Goal: Task Accomplishment & Management: Manage account settings

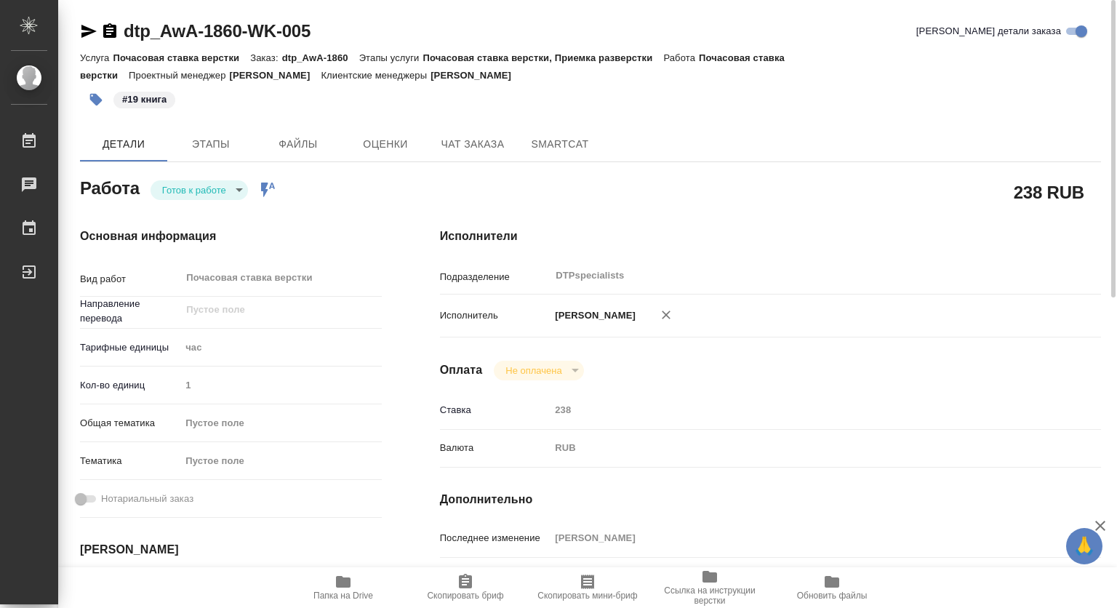
click at [110, 28] on icon "button" at bounding box center [109, 31] width 17 height 17
click at [346, 582] on icon "button" at bounding box center [343, 582] width 15 height 12
click at [228, 192] on body "🙏 .cls-1 fill:#fff; AWATERA Kovtun Svetlana Работы 0 Чаты График Выйти dtp_AwA-…" at bounding box center [558, 304] width 1117 height 608
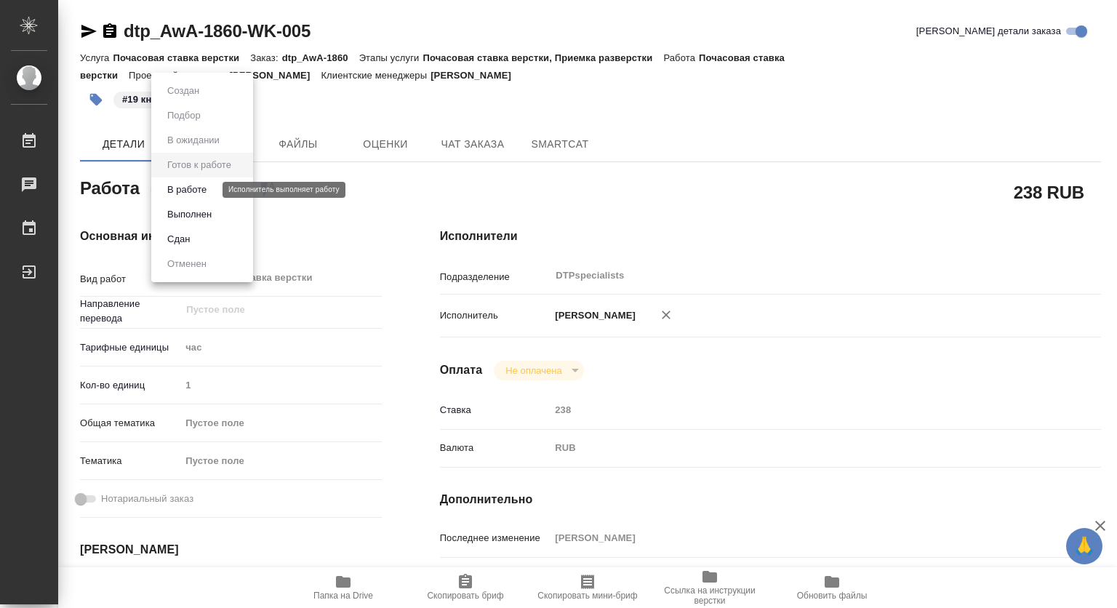
click at [201, 190] on button "В работе" at bounding box center [187, 190] width 48 height 16
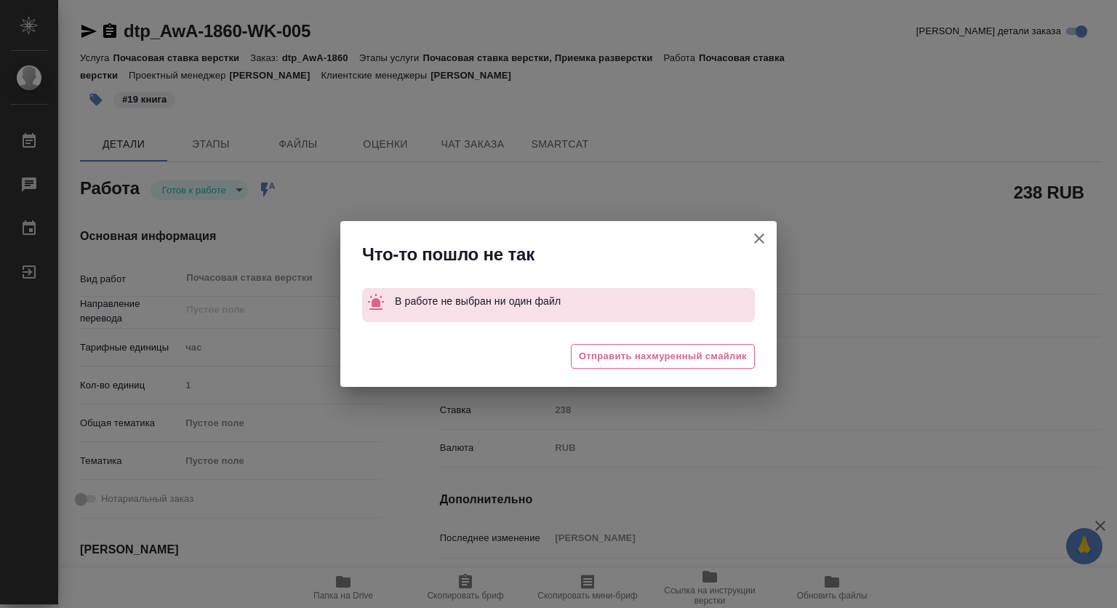
type textarea "x"
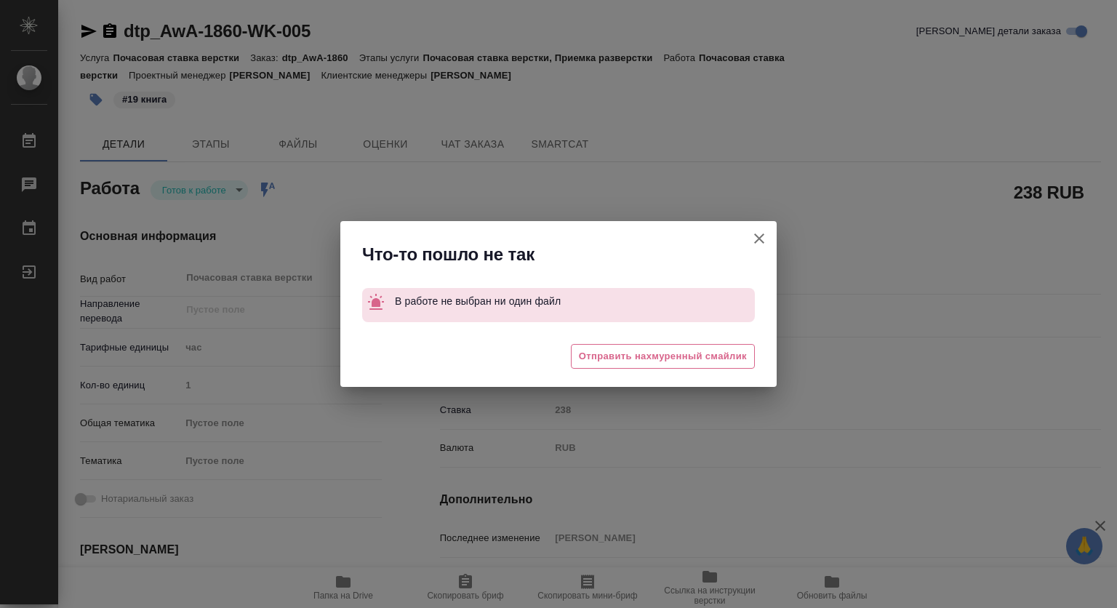
type textarea "x"
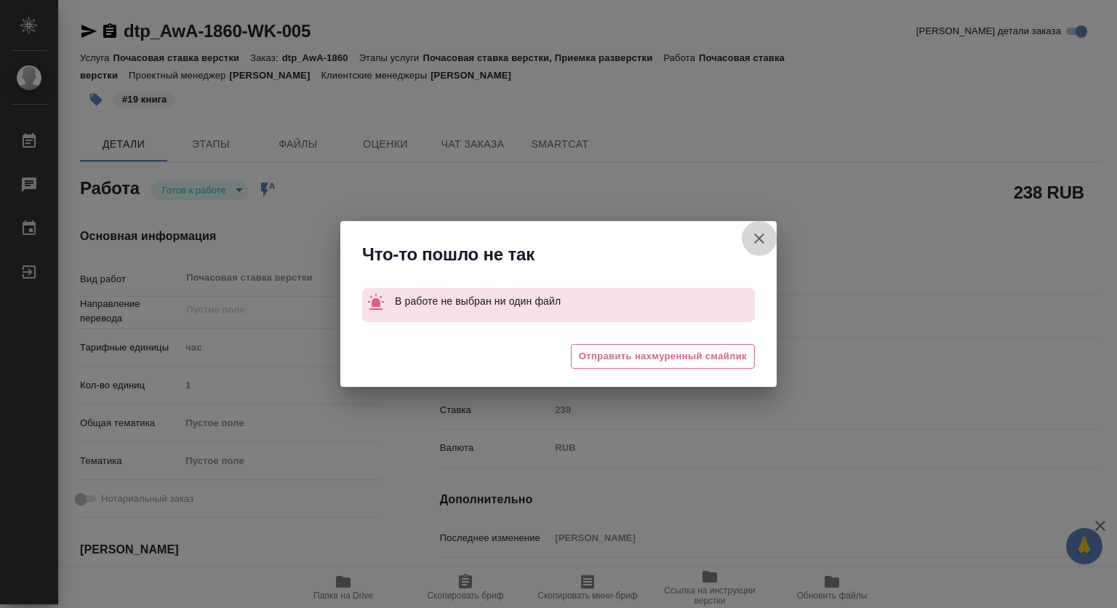
click at [759, 239] on icon "button" at bounding box center [758, 238] width 17 height 17
type textarea "x"
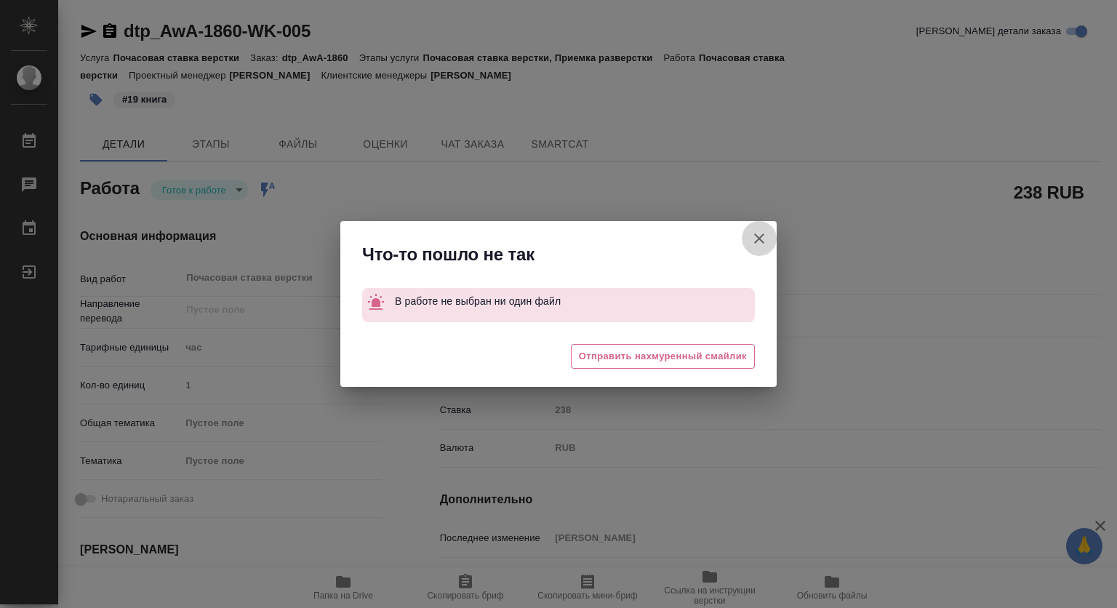
type textarea "x"
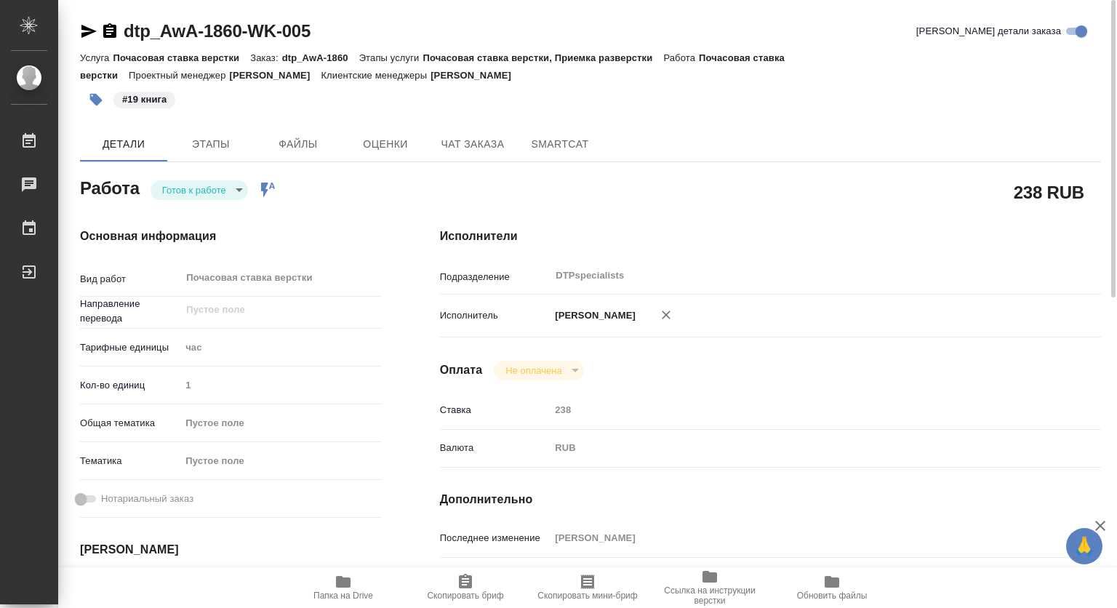
type textarea "x"
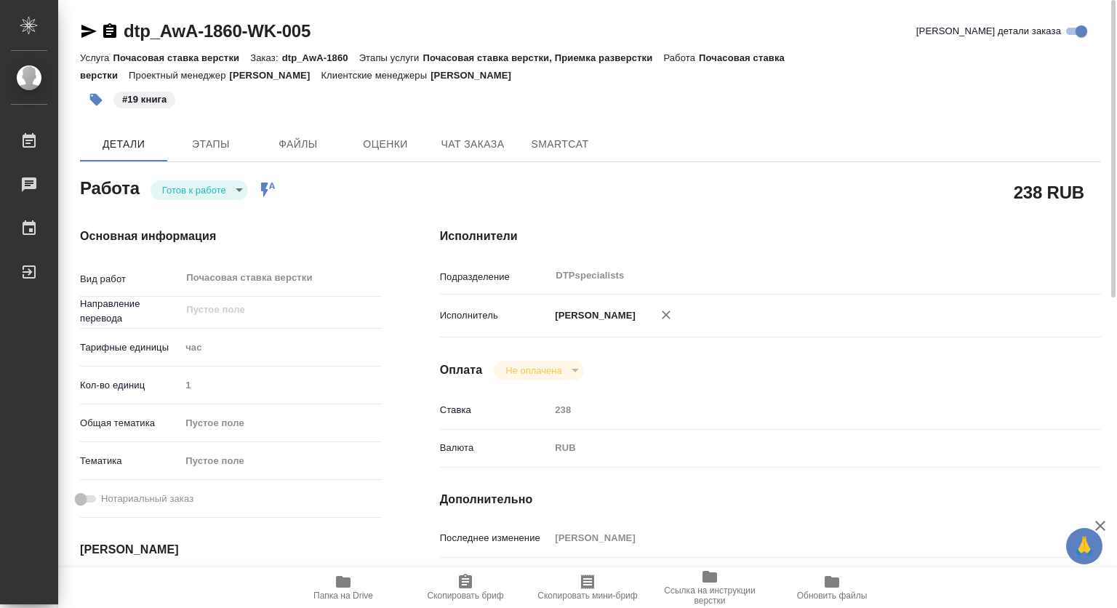
click at [396, 191] on div "Работа Готов к работе readyForWork Работа включена в последовательность" at bounding box center [231, 192] width 360 height 95
click at [218, 183] on body "🙏 .cls-1 fill:#fff; AWATERA Kovtun Svetlana Работы 0 Чаты График Выйти dtp_AwA-…" at bounding box center [558, 304] width 1117 height 608
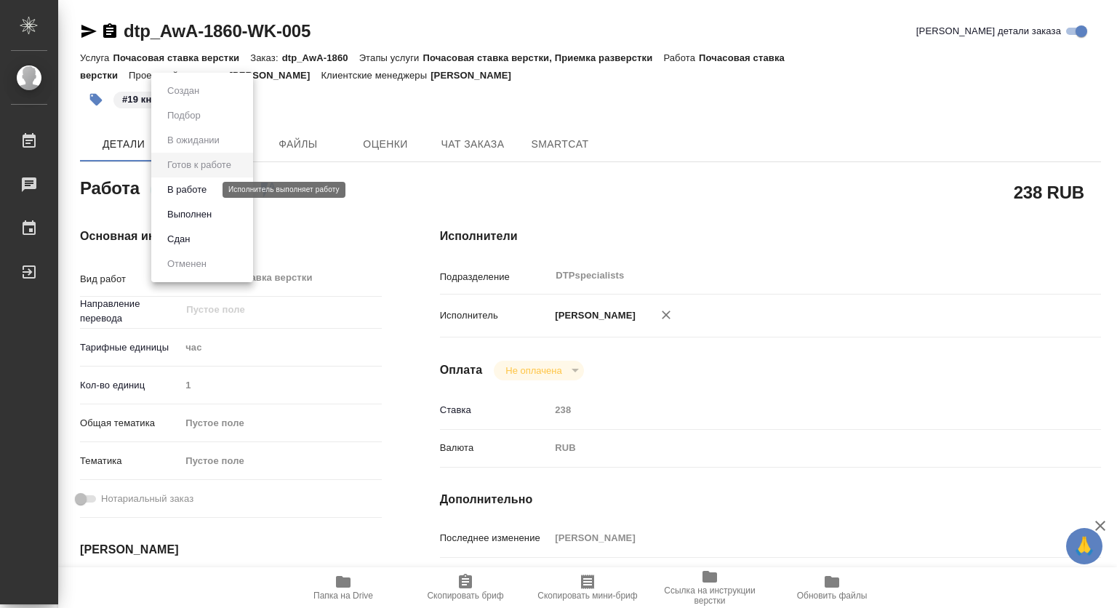
click at [172, 194] on button "В работе" at bounding box center [187, 190] width 48 height 16
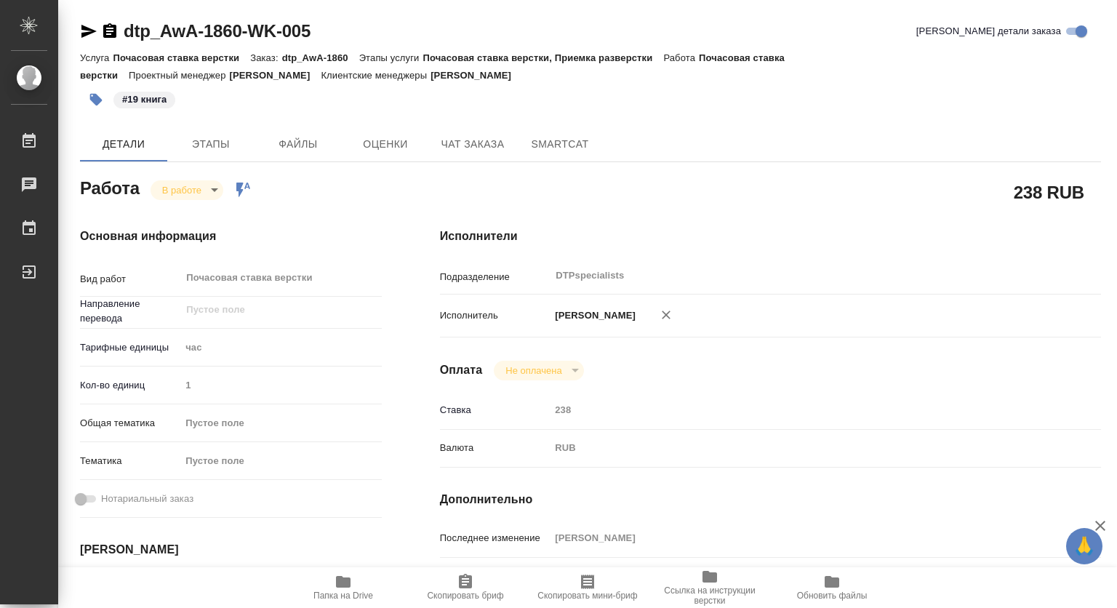
type textarea "x"
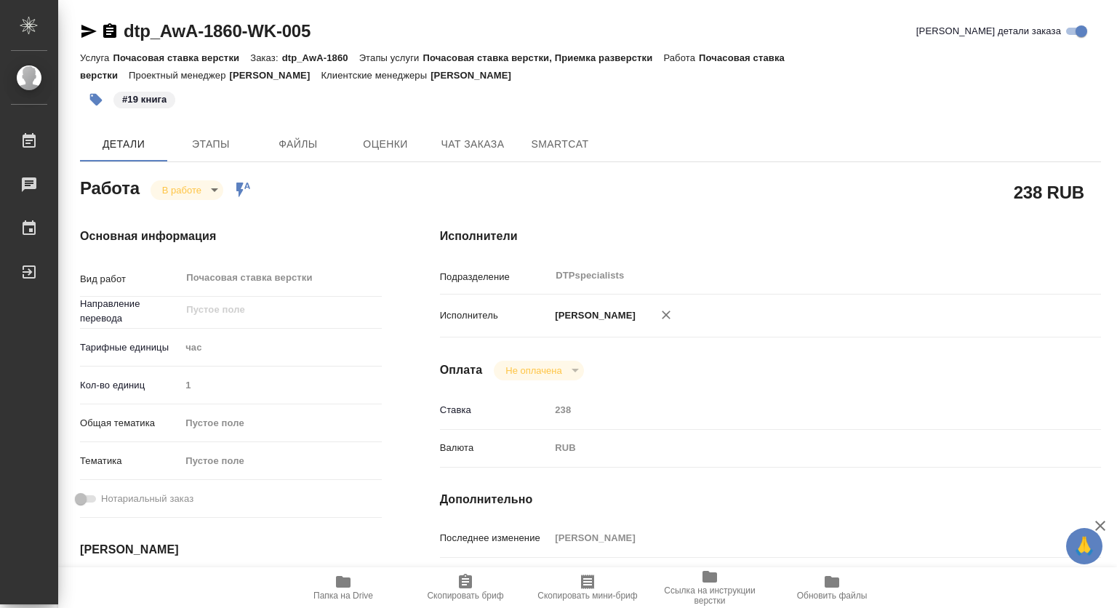
type textarea "x"
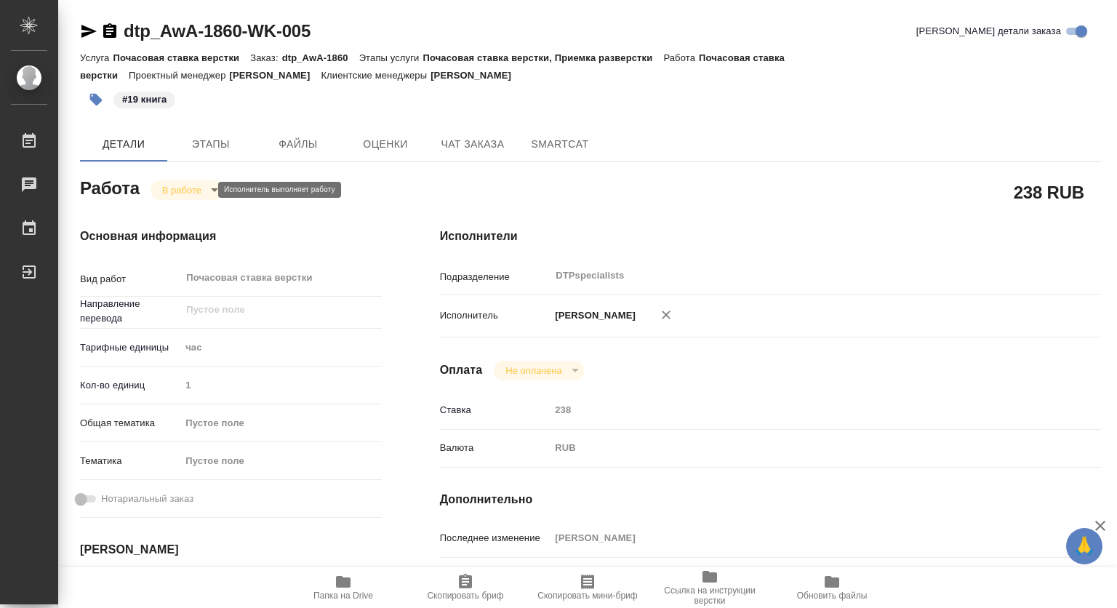
type textarea "x"
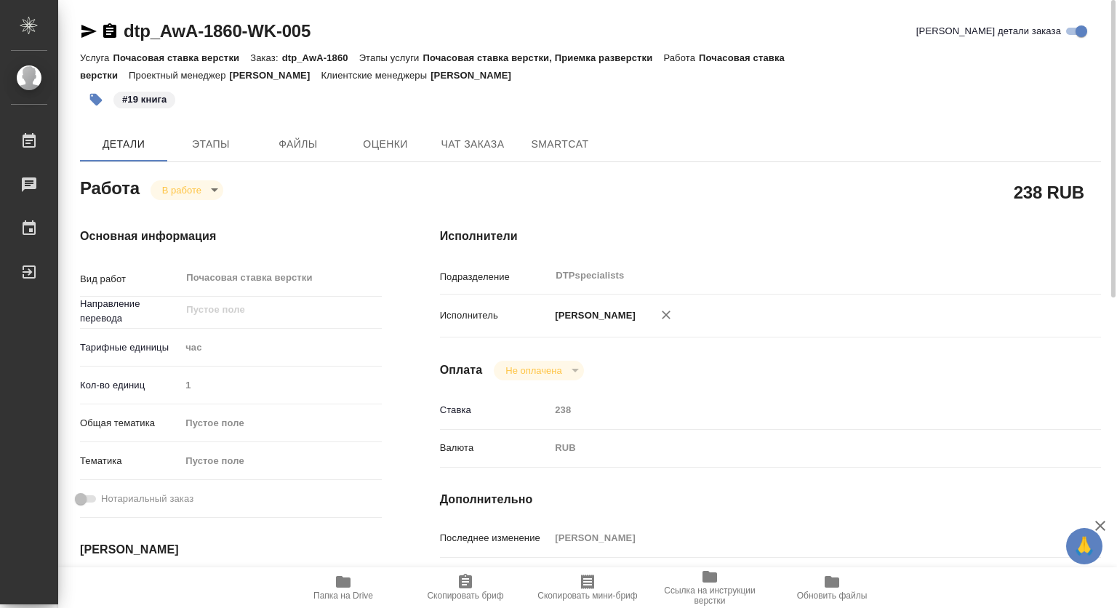
type textarea "x"
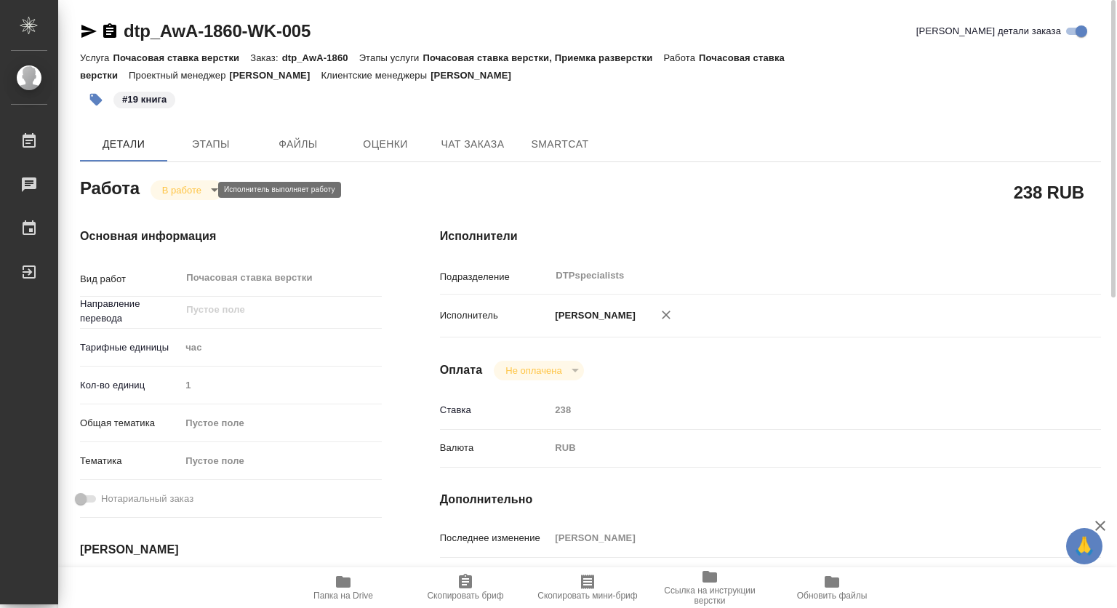
click at [183, 192] on body "🙏 .cls-1 fill:#fff; AWATERA Kovtun Svetlana Работы 0 Чаты График Выйти dtp_AwA-…" at bounding box center [558, 304] width 1117 height 608
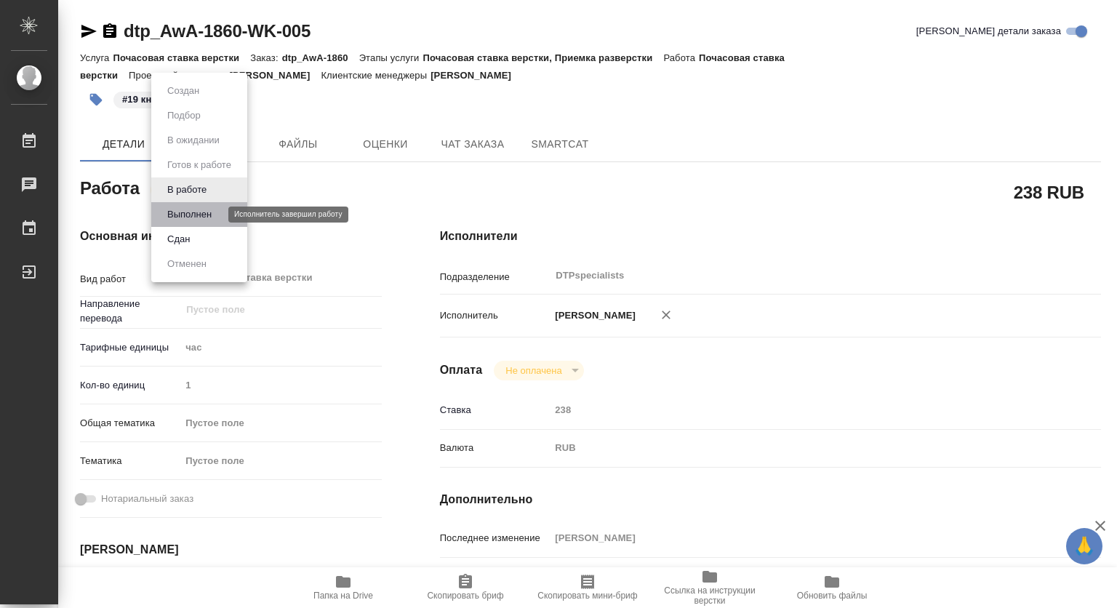
click at [179, 213] on button "Выполнен" at bounding box center [189, 214] width 53 height 16
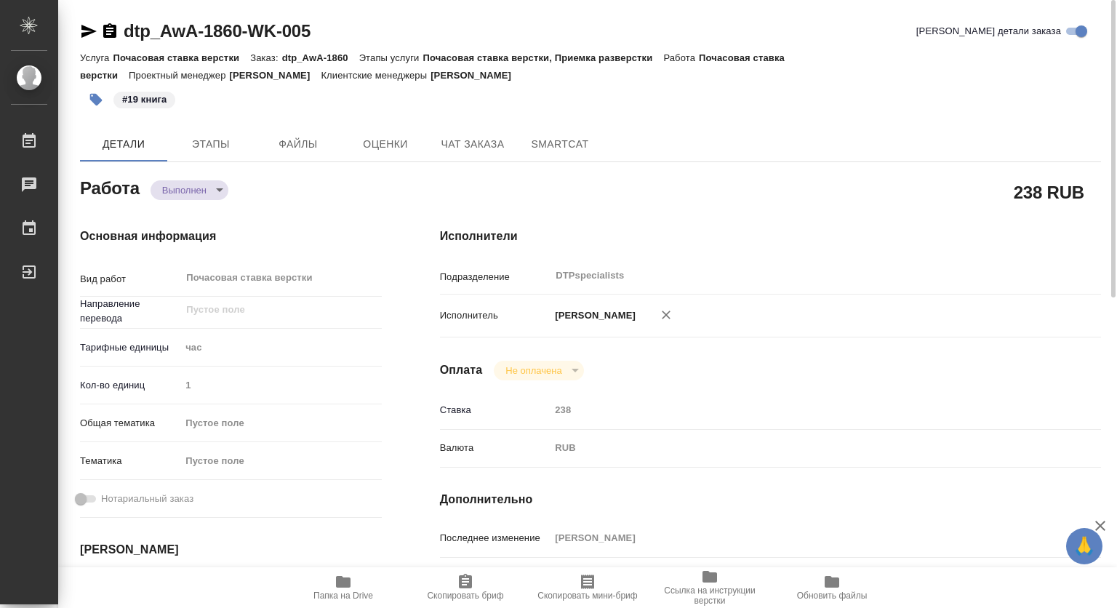
type textarea "x"
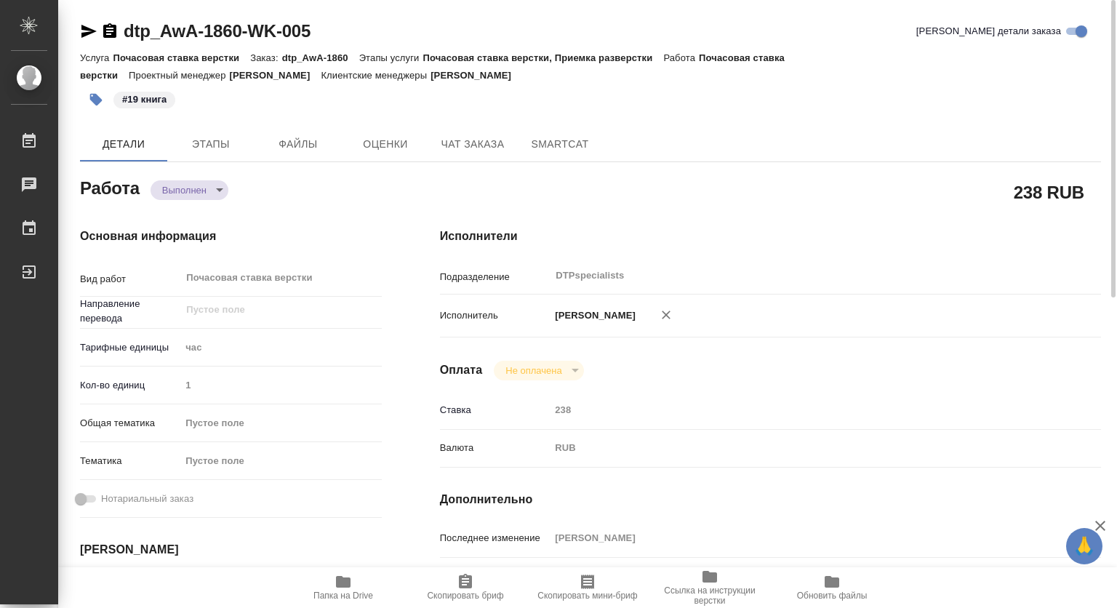
type textarea "x"
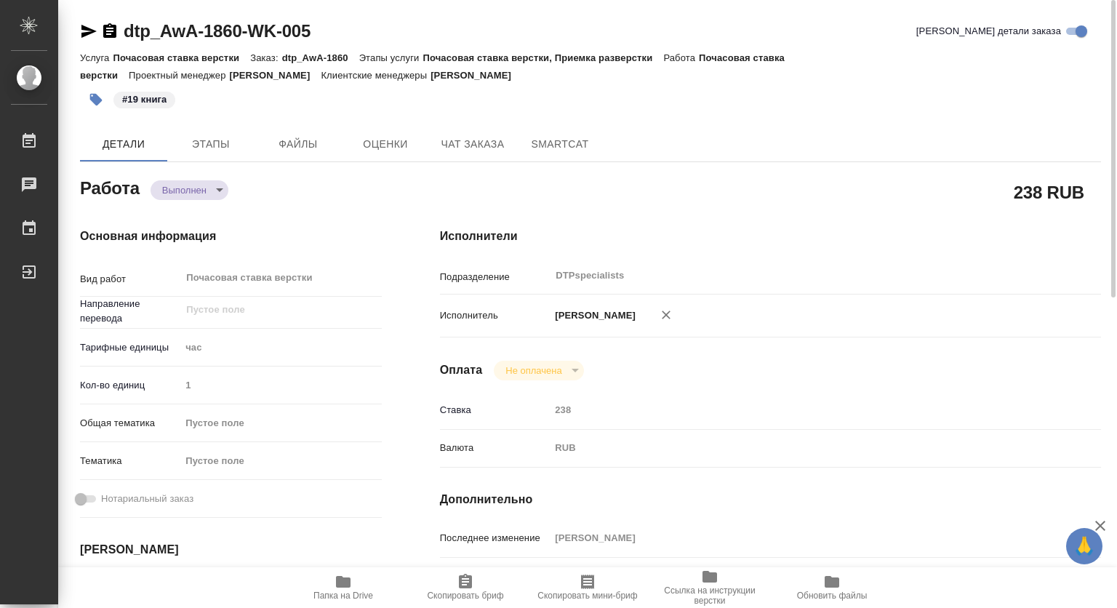
type textarea "x"
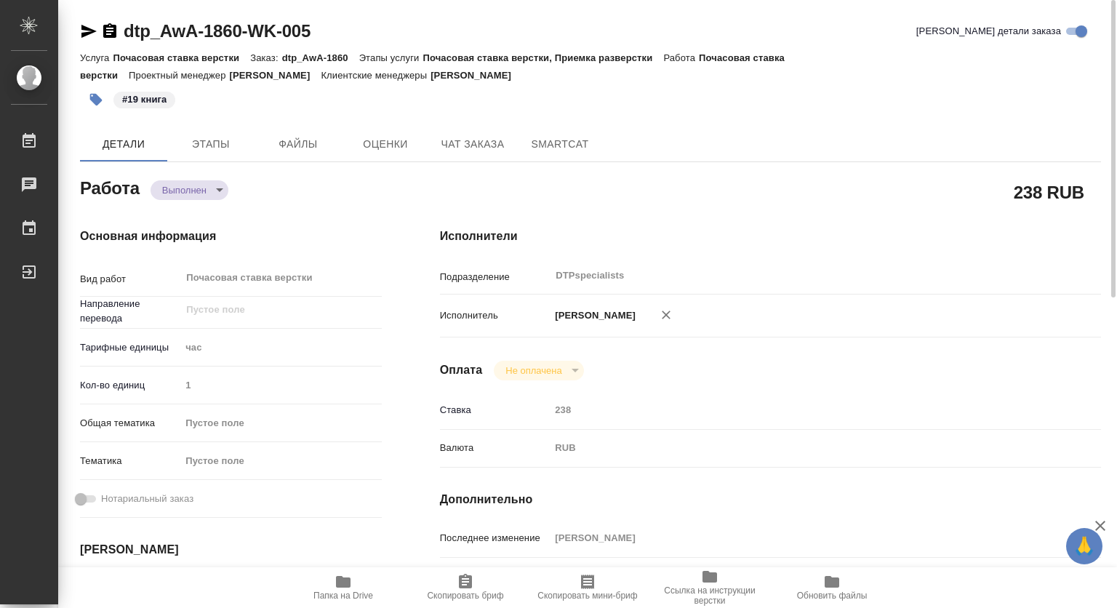
type textarea "x"
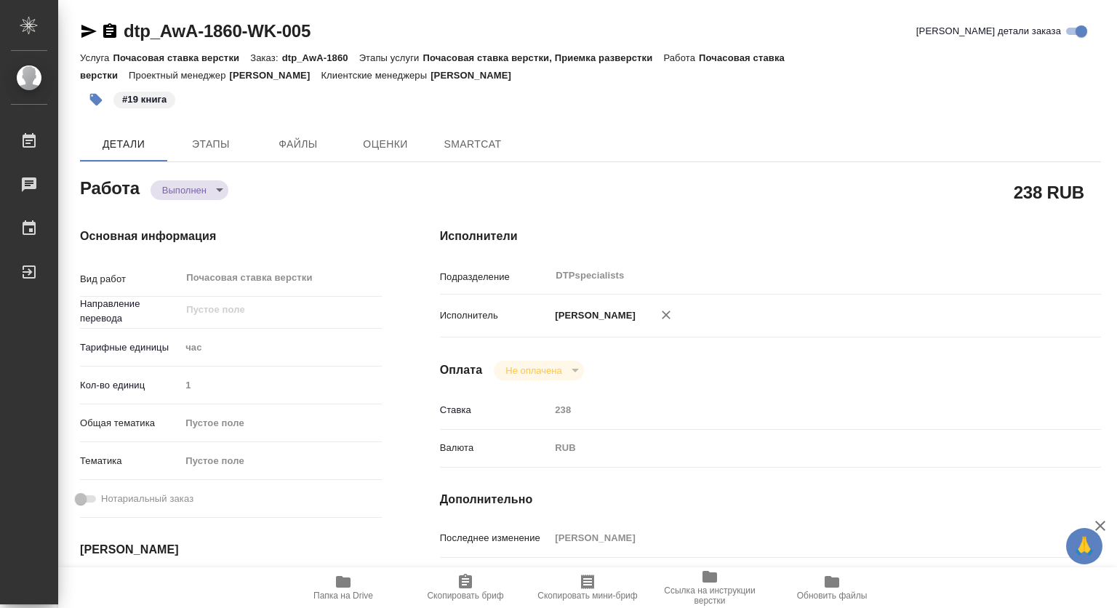
type textarea "x"
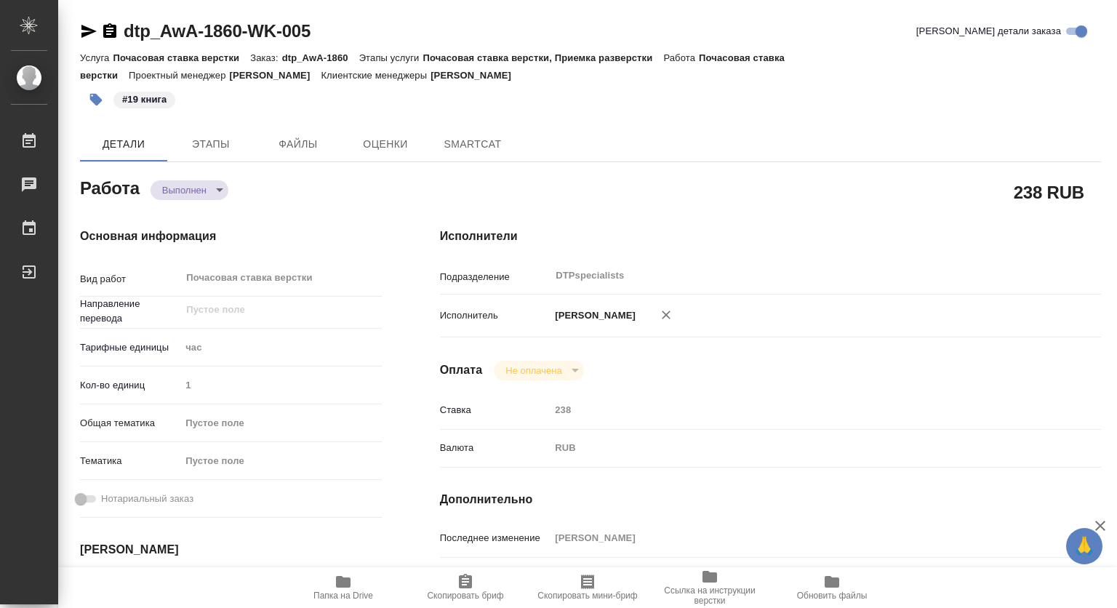
type textarea "x"
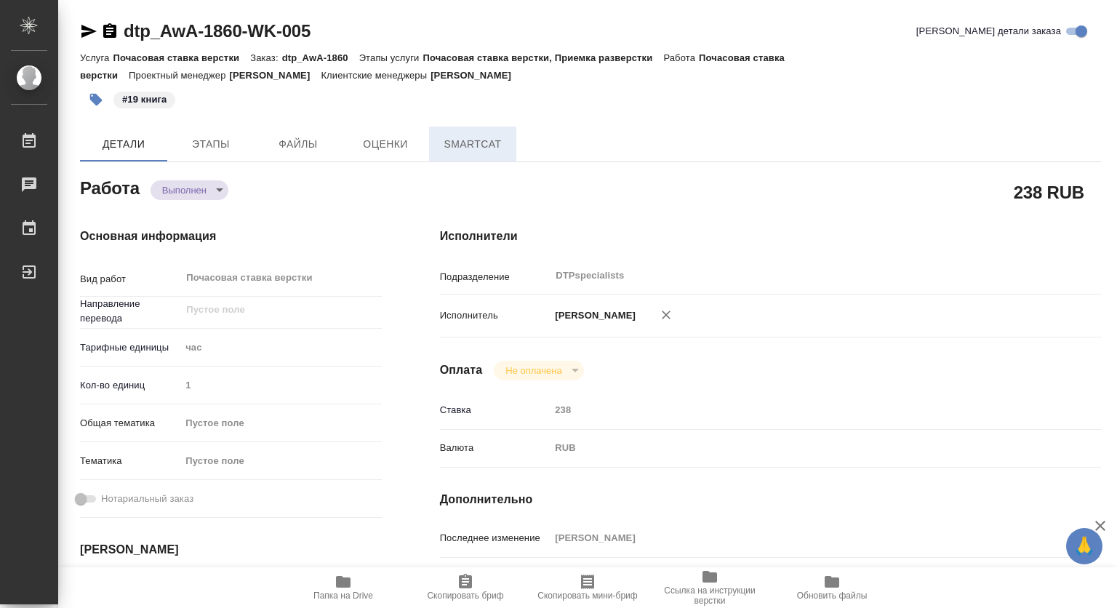
type textarea "x"
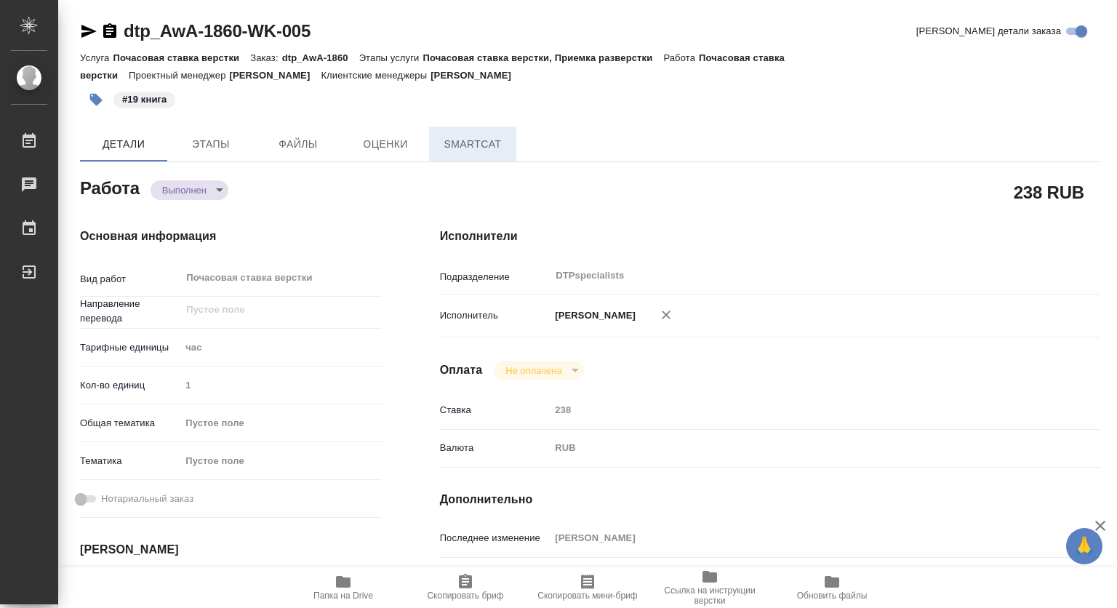
type textarea "x"
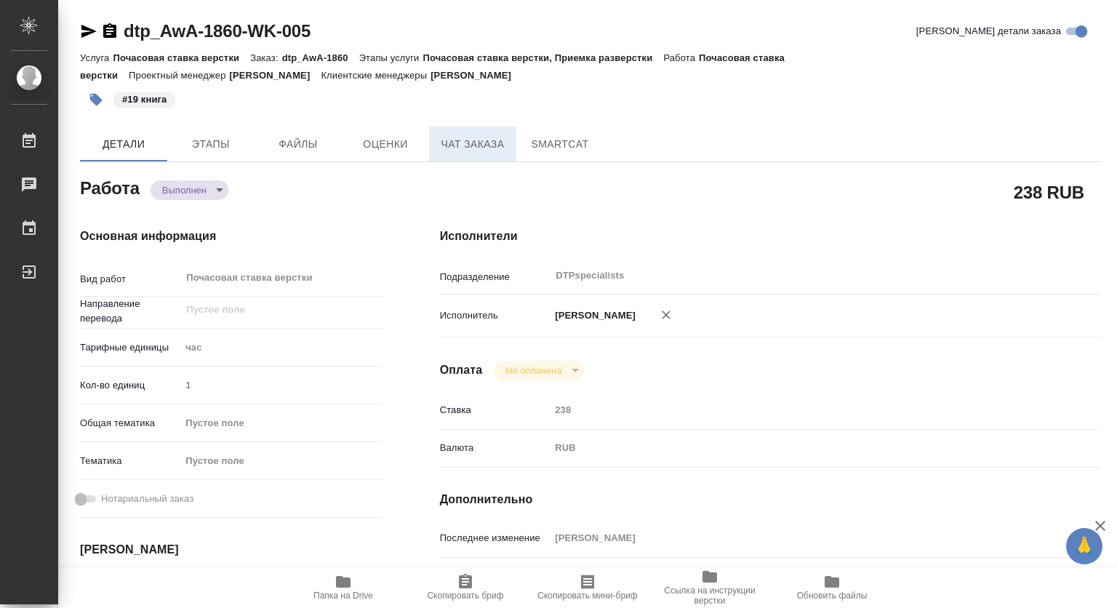
type textarea "x"
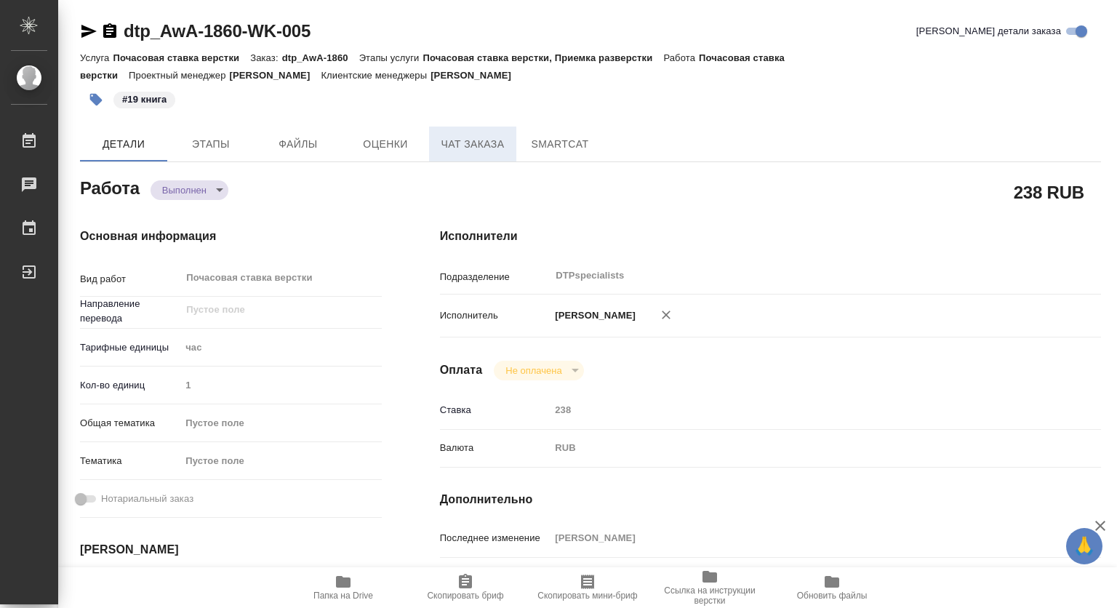
type textarea "x"
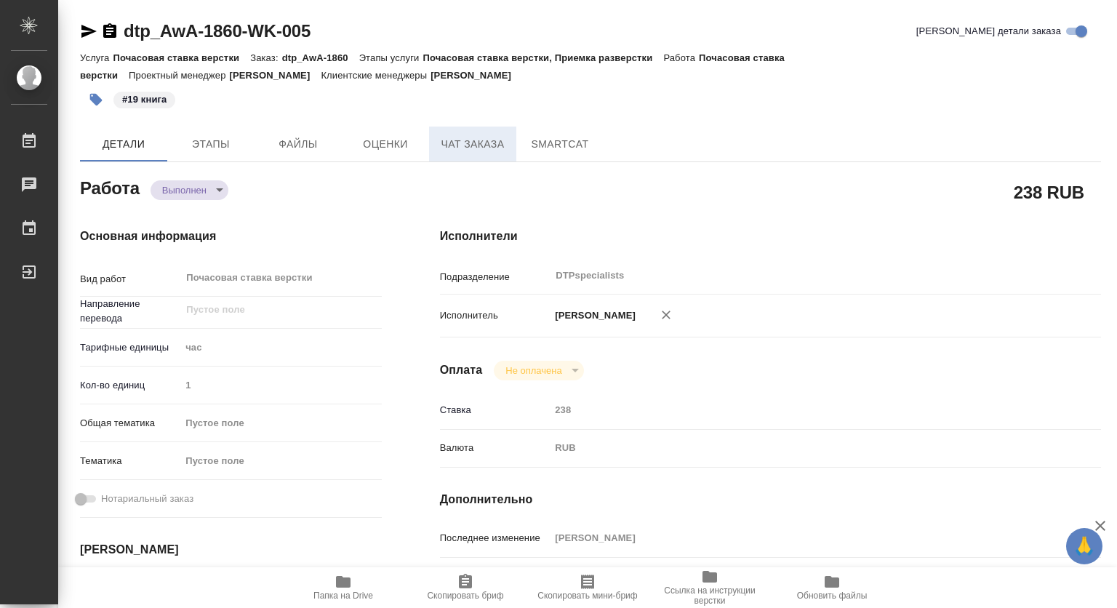
click at [469, 148] on span "Чат заказа" at bounding box center [473, 144] width 70 height 18
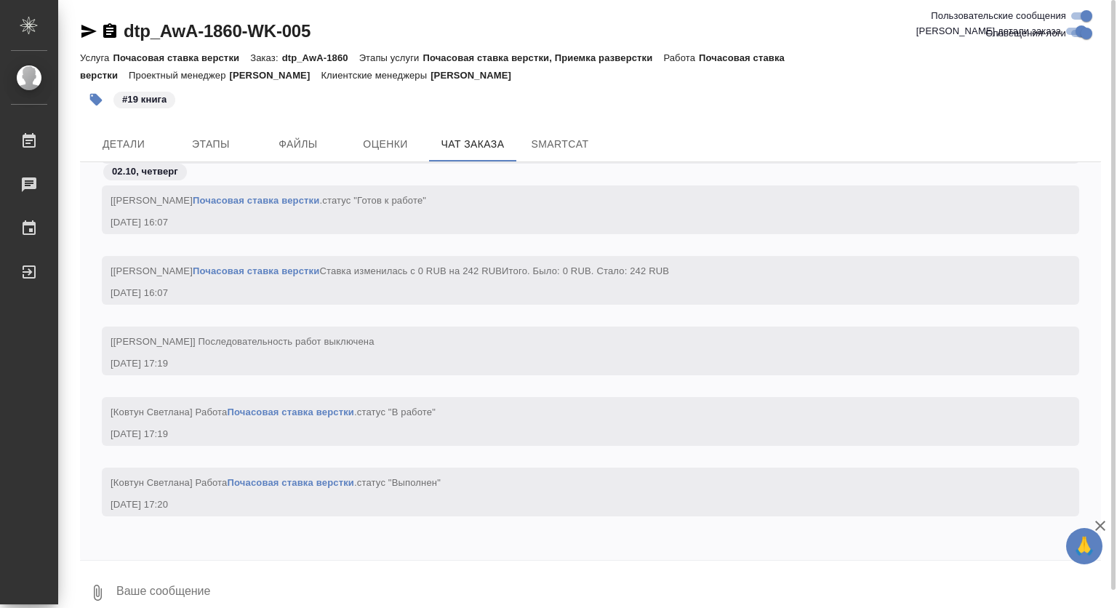
scroll to position [17, 0]
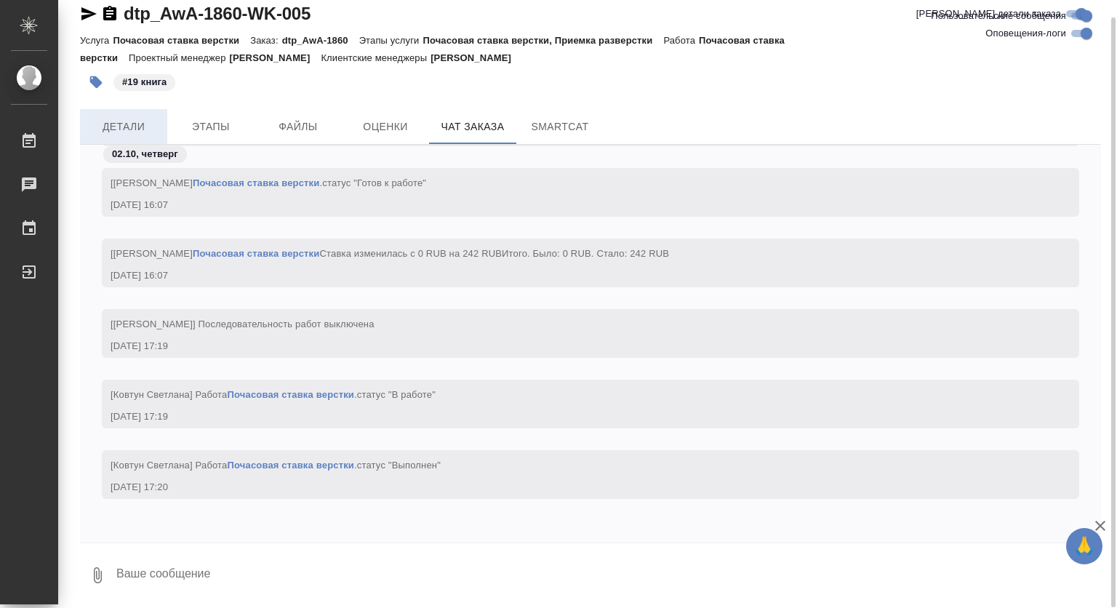
click at [121, 127] on span "Детали" at bounding box center [124, 127] width 70 height 18
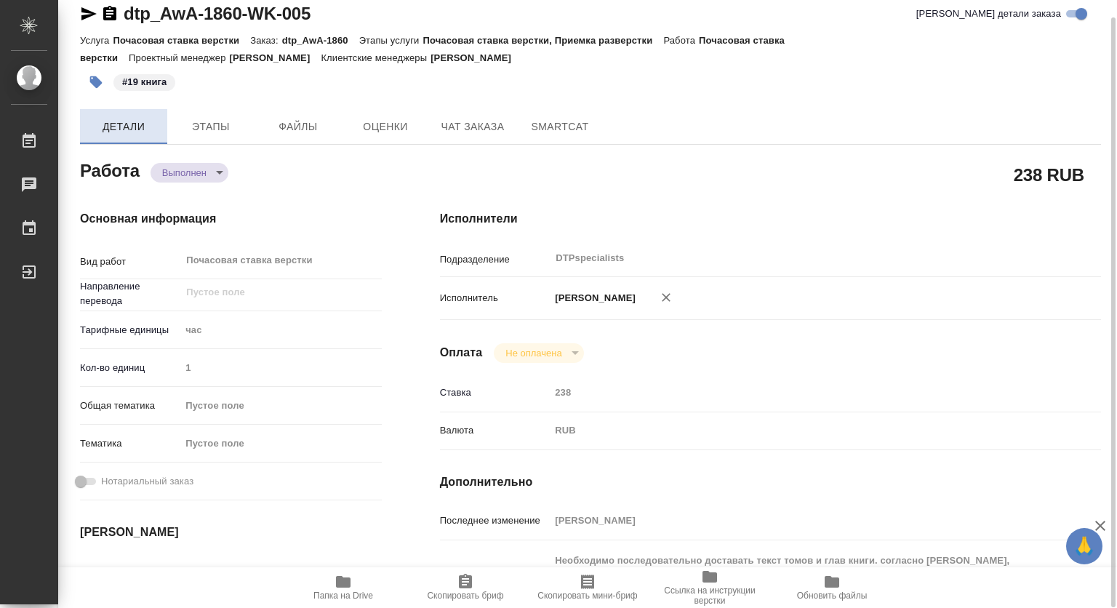
type textarea "x"
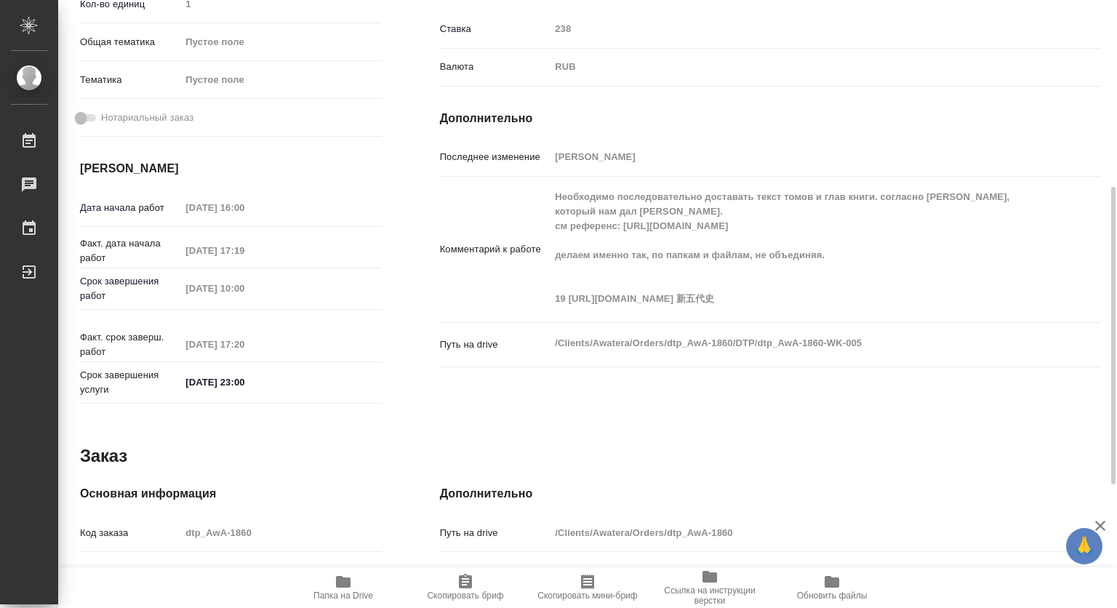
type textarea "x"
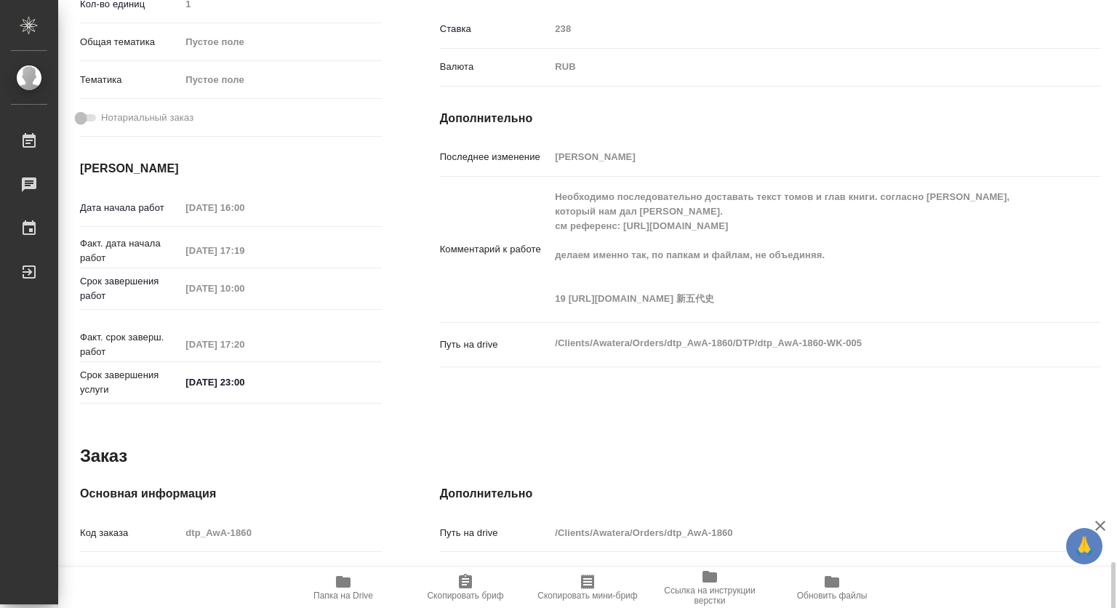
scroll to position [633, 0]
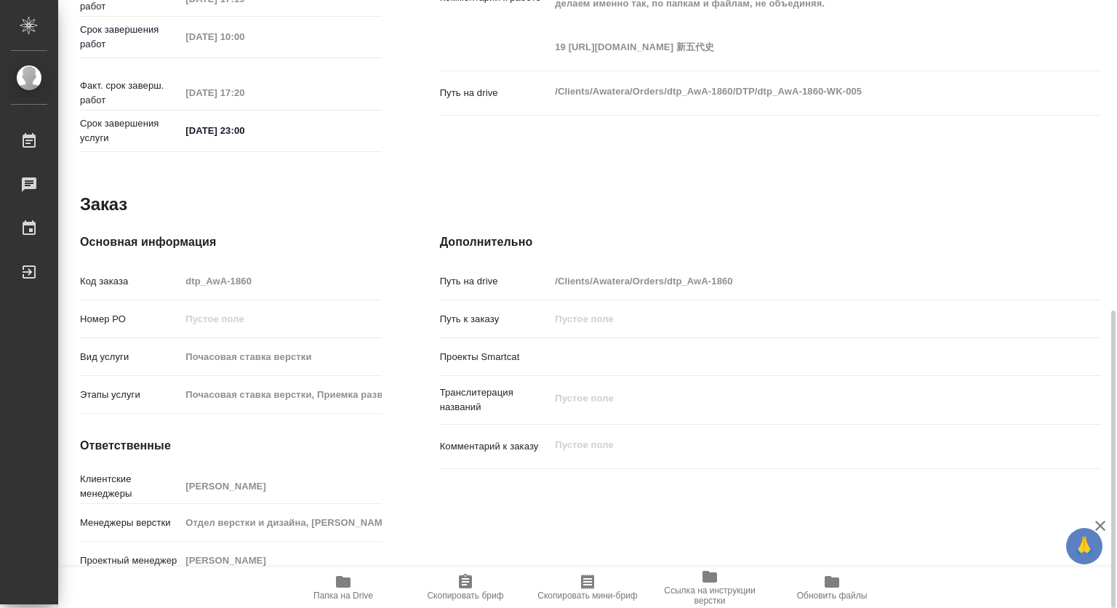
click at [342, 597] on span "Папка на Drive" at bounding box center [343, 595] width 60 height 10
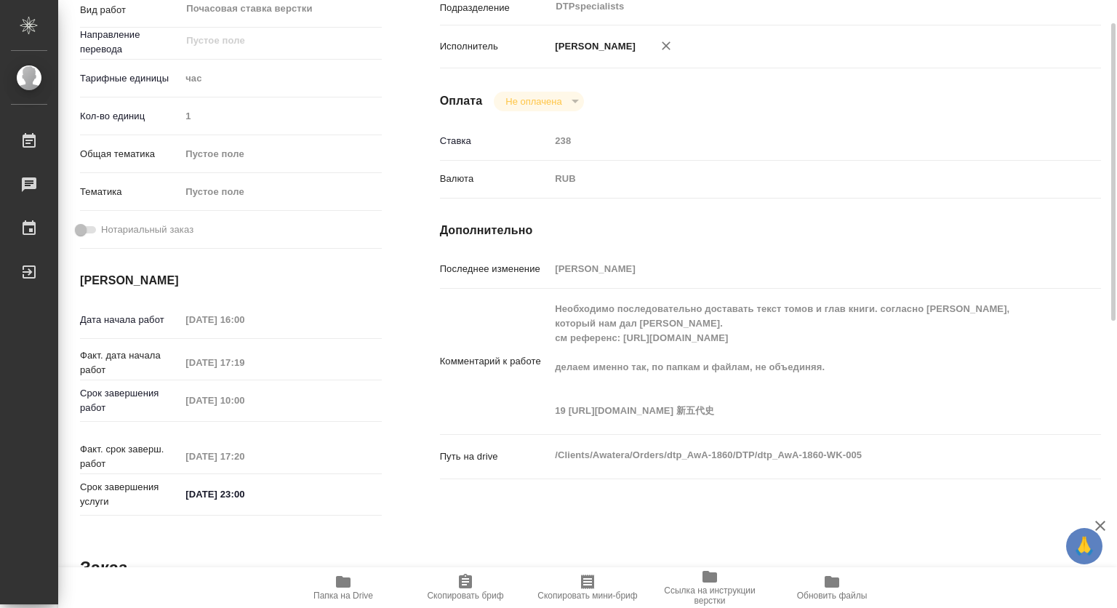
scroll to position [0, 0]
